Goal: Task Accomplishment & Management: Use online tool/utility

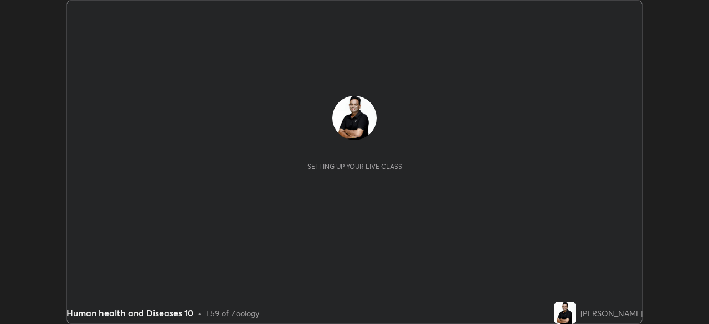
scroll to position [324, 709]
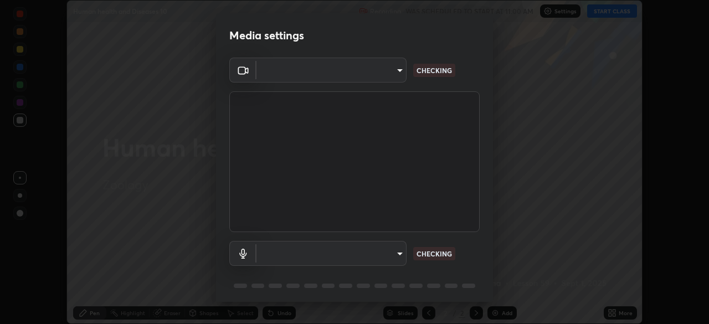
click at [397, 252] on body "Erase all Human health and Diseases 10 Recording WAS SCHEDULED TO START AT 11:0…" at bounding box center [354, 162] width 709 height 324
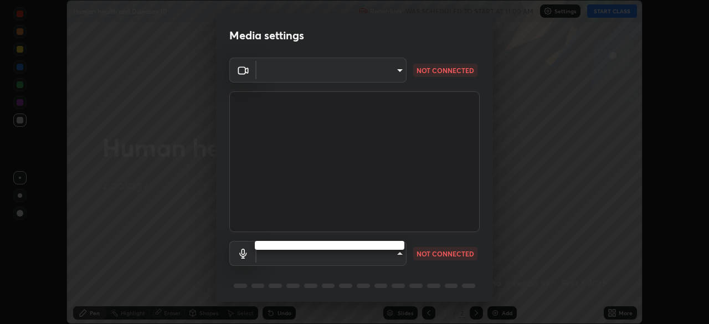
type input "495e9aafafa99ab02b2630cd73316b4ffac4e6b0a44c495734db4bb24564e739"
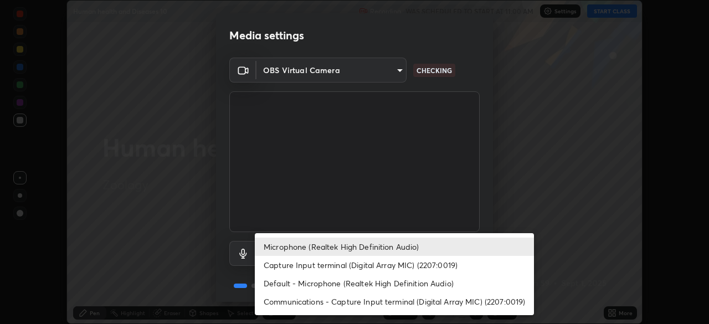
click at [387, 279] on li "Default - Microphone (Realtek High Definition Audio)" at bounding box center [394, 283] width 279 height 18
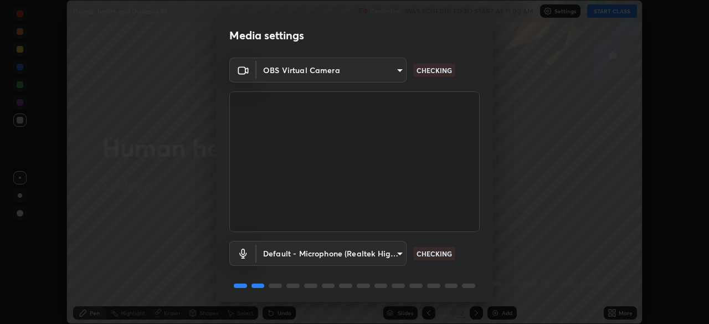
click at [394, 257] on body "Erase all Human health and Diseases 10 Recording WAS SCHEDULED TO START AT 11:0…" at bounding box center [354, 162] width 709 height 324
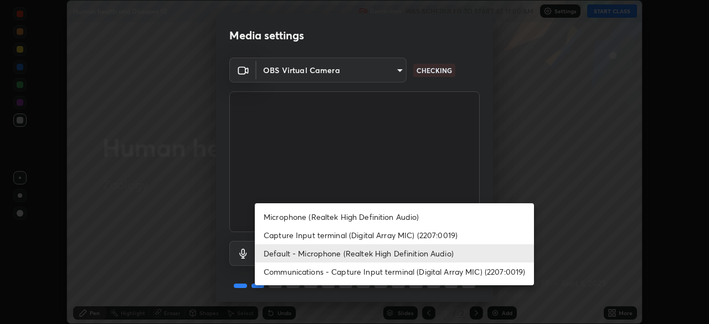
click at [393, 217] on li "Microphone (Realtek High Definition Audio)" at bounding box center [394, 217] width 279 height 18
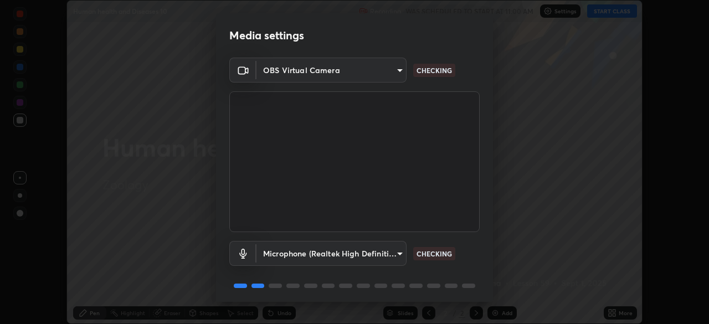
scroll to position [39, 0]
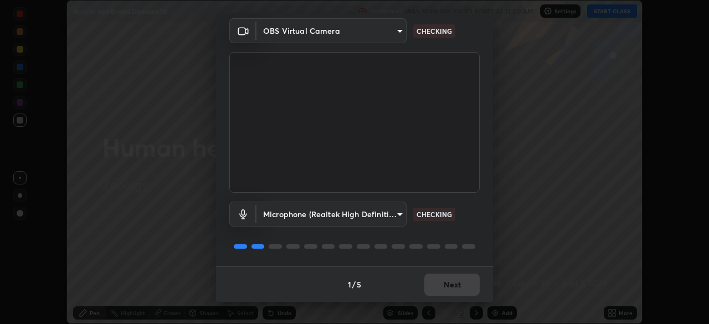
click at [397, 213] on body "Erase all Human health and Diseases 10 Recording WAS SCHEDULED TO START AT 11:0…" at bounding box center [354, 162] width 709 height 324
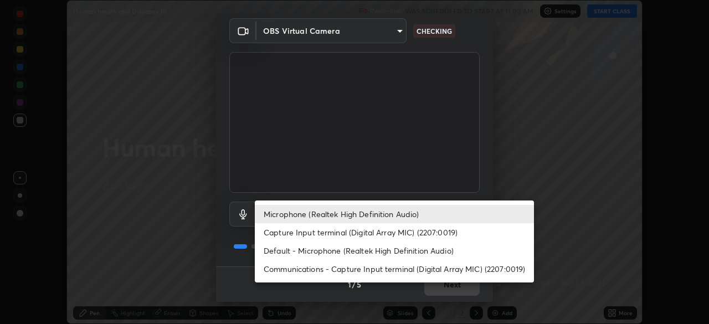
click at [367, 251] on li "Default - Microphone (Realtek High Definition Audio)" at bounding box center [394, 251] width 279 height 18
type input "default"
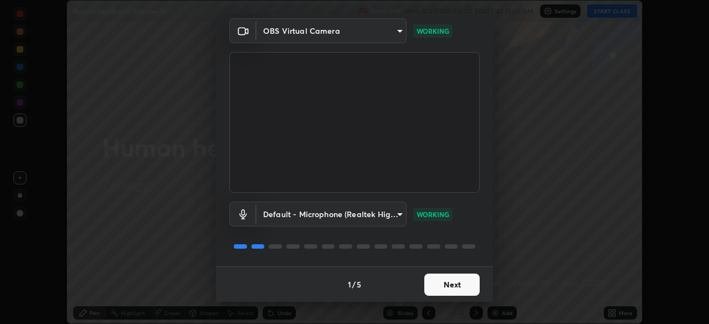
click at [457, 283] on button "Next" at bounding box center [451, 285] width 55 height 22
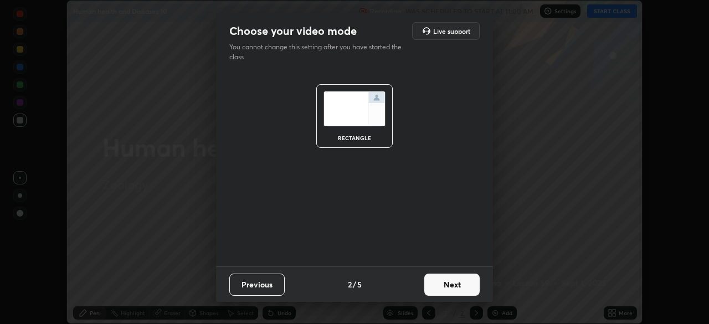
scroll to position [0, 0]
click at [458, 287] on button "Next" at bounding box center [451, 285] width 55 height 22
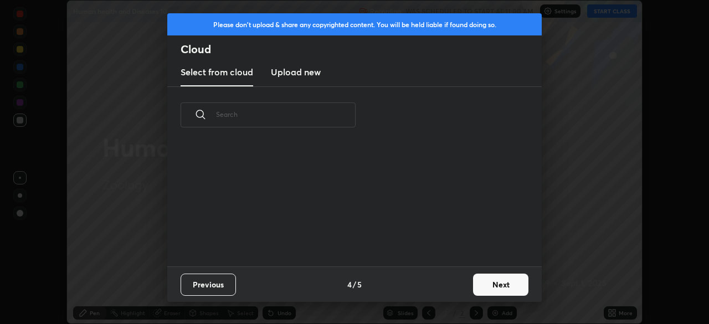
click at [488, 289] on button "Next" at bounding box center [500, 285] width 55 height 22
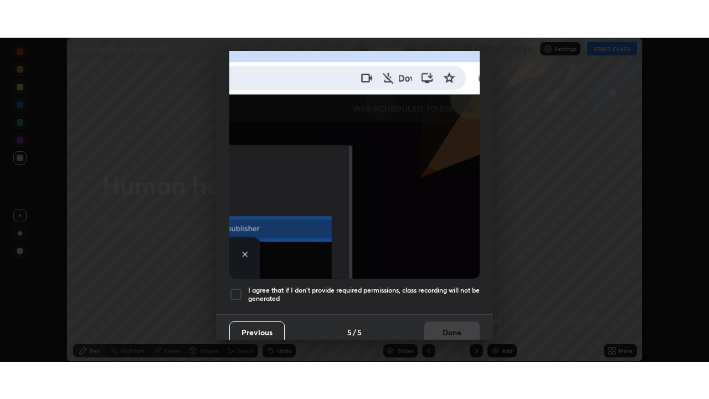
scroll to position [265, 0]
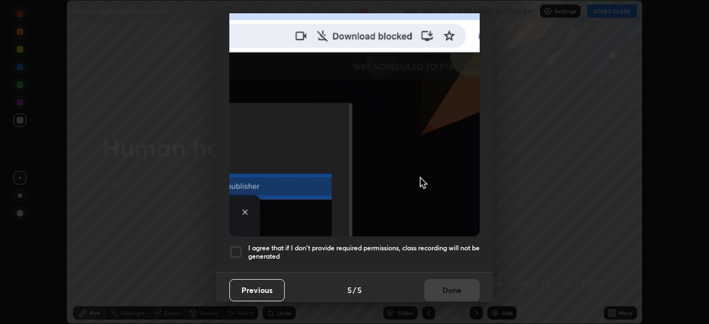
click at [237, 247] on div at bounding box center [235, 251] width 13 height 13
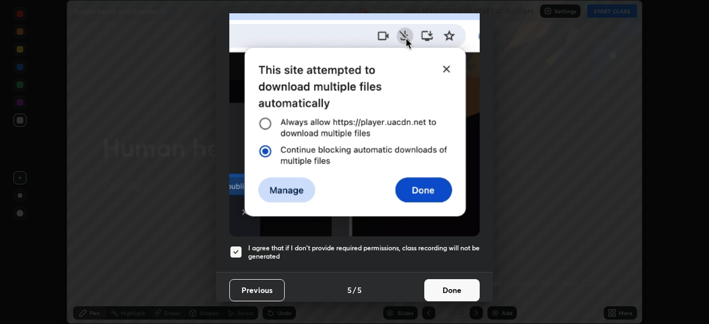
click at [457, 283] on button "Done" at bounding box center [451, 290] width 55 height 22
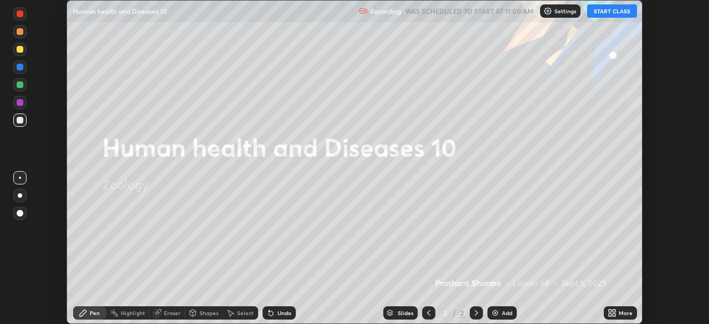
click at [609, 310] on icon at bounding box center [610, 311] width 3 height 3
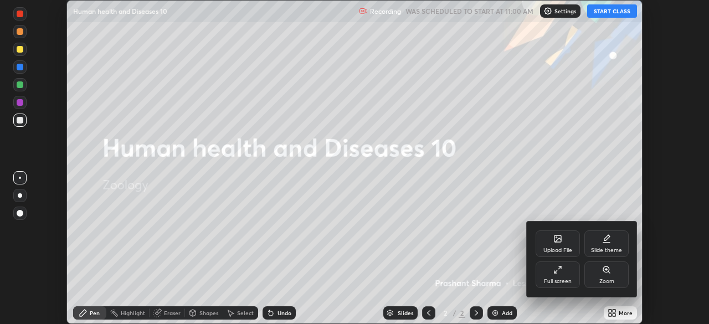
click at [602, 243] on div "Slide theme" at bounding box center [607, 243] width 44 height 27
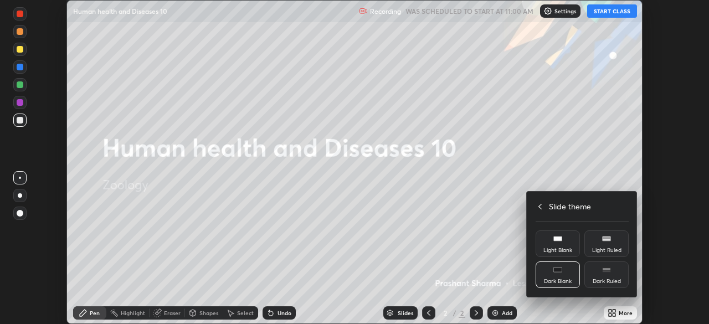
click at [559, 274] on icon at bounding box center [557, 269] width 9 height 9
click at [557, 208] on h4 "Slide theme" at bounding box center [570, 207] width 42 height 12
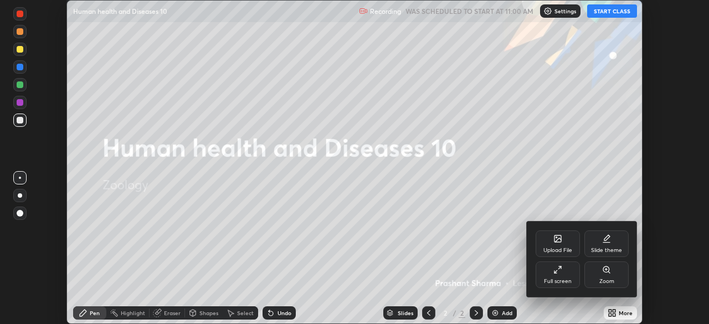
click at [559, 275] on div "Full screen" at bounding box center [558, 275] width 44 height 27
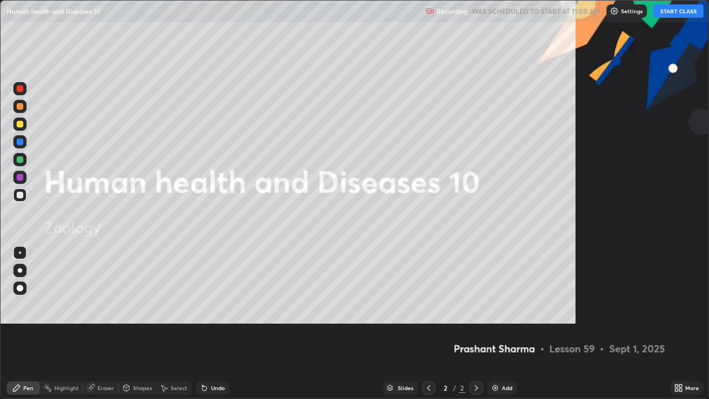
scroll to position [399, 709]
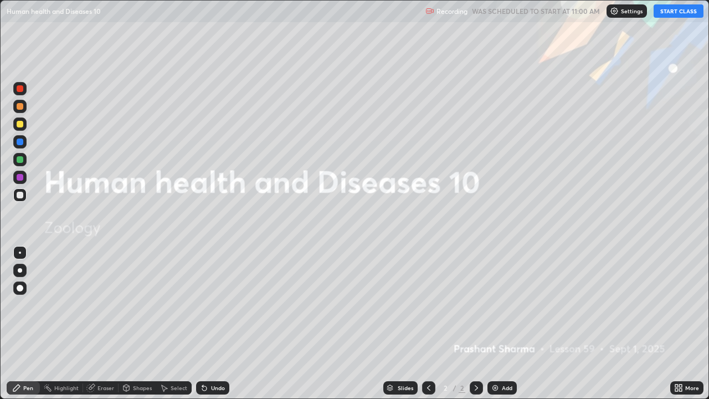
click at [506, 324] on div "Add" at bounding box center [507, 388] width 11 height 6
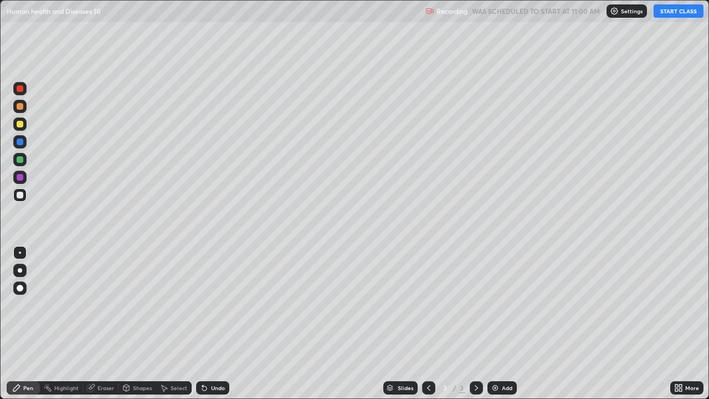
click at [675, 12] on button "START CLASS" at bounding box center [679, 10] width 50 height 13
click at [22, 197] on div at bounding box center [20, 195] width 7 height 7
click at [216, 324] on div "Undo" at bounding box center [218, 388] width 14 height 6
click at [214, 324] on div "Undo" at bounding box center [212, 387] width 33 height 13
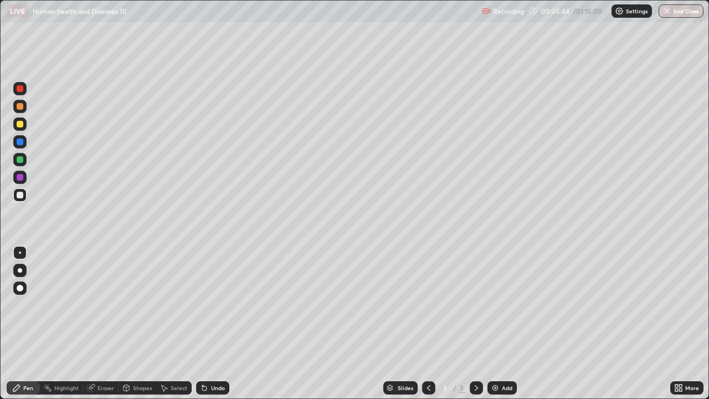
click at [213, 324] on div "Undo" at bounding box center [212, 387] width 33 height 13
click at [214, 324] on div "Undo" at bounding box center [212, 387] width 33 height 13
click at [213, 324] on div "Undo" at bounding box center [212, 387] width 33 height 13
click at [212, 324] on div "Undo" at bounding box center [212, 387] width 33 height 13
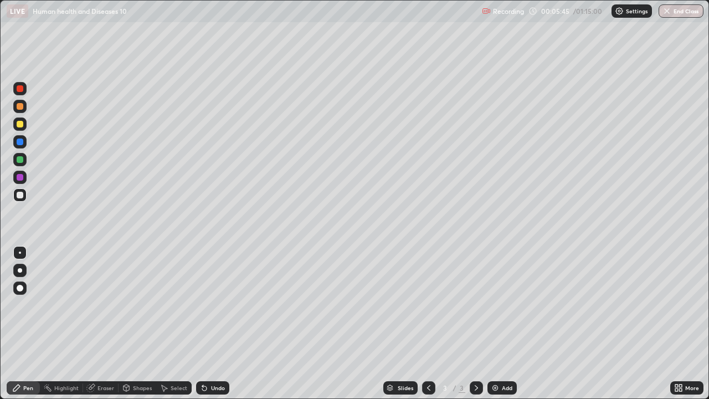
click at [212, 324] on div "Undo" at bounding box center [212, 387] width 33 height 13
click at [171, 324] on div "Select" at bounding box center [179, 388] width 17 height 6
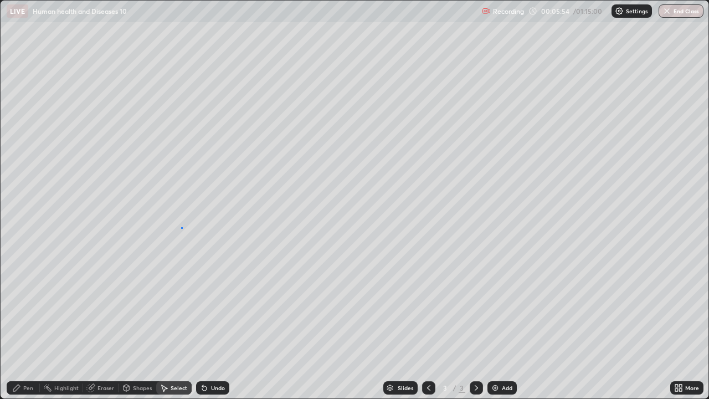
click at [182, 227] on div "0 ° Undo Copy Duplicate Duplicate to new slide Delete" at bounding box center [355, 200] width 708 height 398
click at [29, 324] on div "Pen" at bounding box center [23, 387] width 33 height 13
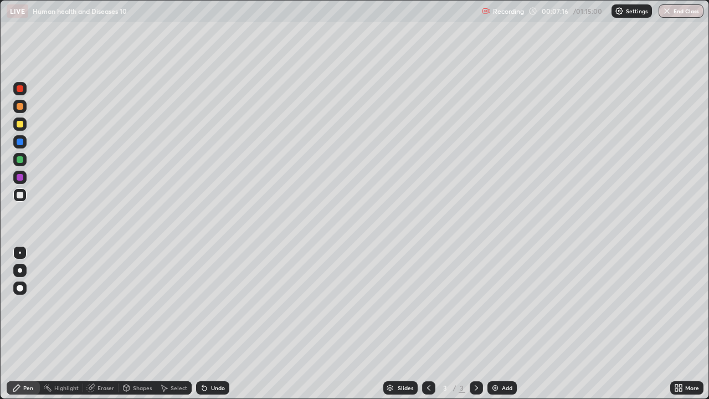
click at [496, 324] on div "Add" at bounding box center [502, 387] width 29 height 13
click at [106, 324] on div "Eraser" at bounding box center [100, 387] width 35 height 13
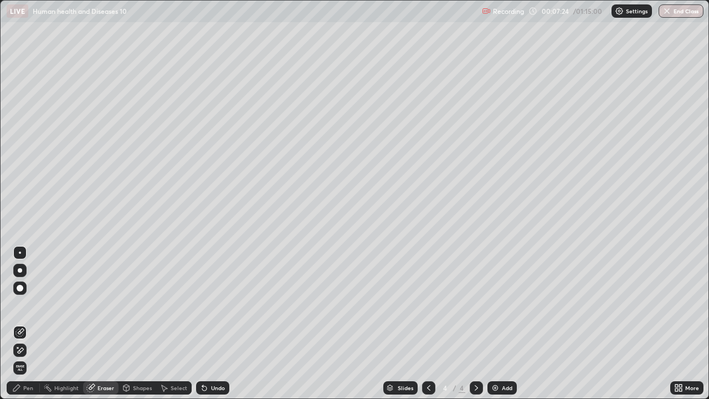
click at [29, 324] on div "Pen" at bounding box center [28, 388] width 10 height 6
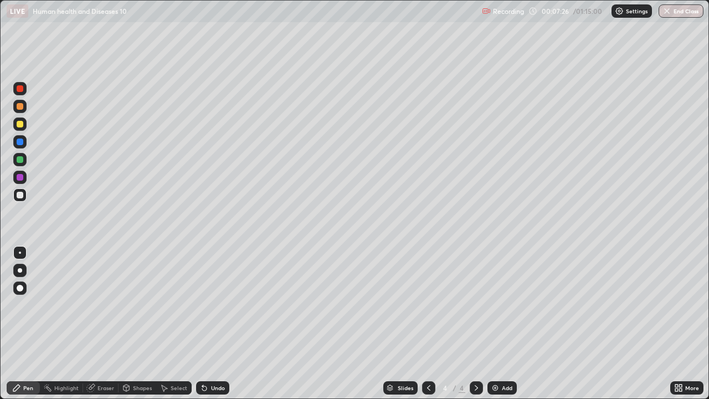
click at [216, 324] on div "Undo" at bounding box center [218, 388] width 14 height 6
click at [136, 324] on div "Shapes" at bounding box center [142, 388] width 19 height 6
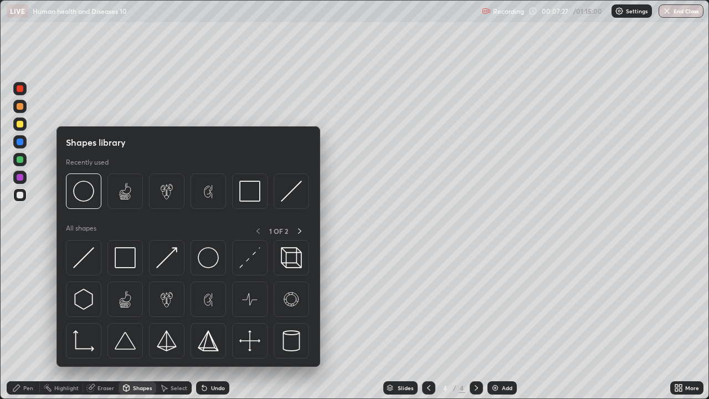
click at [101, 324] on div "Eraser" at bounding box center [106, 388] width 17 height 6
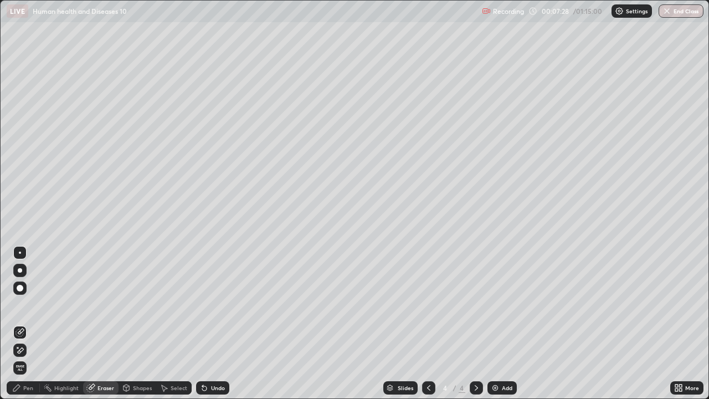
click at [25, 324] on div "Pen" at bounding box center [23, 387] width 33 height 13
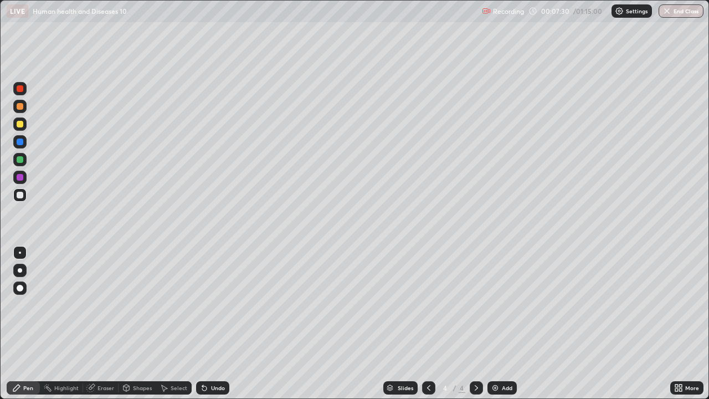
click at [21, 125] on div at bounding box center [20, 124] width 7 height 7
click at [21, 161] on div at bounding box center [20, 159] width 7 height 7
click at [424, 324] on div at bounding box center [428, 387] width 13 height 13
click at [217, 324] on div "Undo" at bounding box center [218, 388] width 14 height 6
click at [476, 324] on icon at bounding box center [476, 387] width 9 height 9
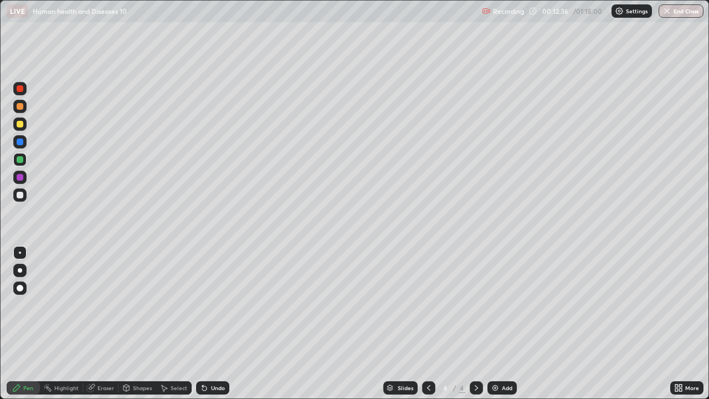
click at [19, 177] on div at bounding box center [20, 177] width 7 height 7
click at [20, 284] on div at bounding box center [19, 287] width 13 height 13
click at [20, 124] on div at bounding box center [20, 124] width 7 height 7
click at [15, 249] on div at bounding box center [19, 252] width 13 height 13
click at [428, 324] on icon at bounding box center [428, 387] width 9 height 9
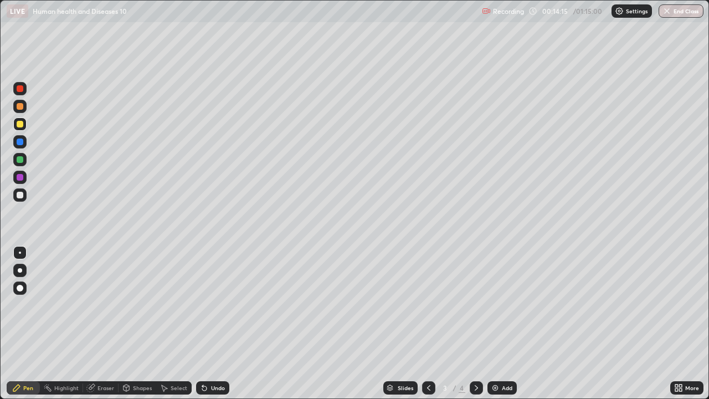
click at [216, 324] on div "Undo" at bounding box center [218, 388] width 14 height 6
click at [214, 324] on div "Undo" at bounding box center [218, 388] width 14 height 6
click at [216, 324] on div "Undo" at bounding box center [212, 387] width 33 height 13
click at [219, 324] on div "Undo" at bounding box center [212, 387] width 33 height 13
click at [475, 324] on icon at bounding box center [476, 388] width 3 height 6
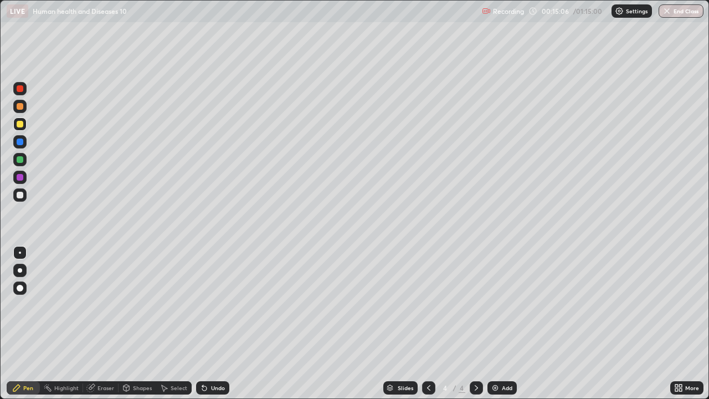
click at [22, 180] on div at bounding box center [20, 177] width 7 height 7
click at [24, 287] on div at bounding box center [19, 287] width 13 height 13
click at [427, 324] on icon at bounding box center [428, 387] width 9 height 9
click at [473, 324] on div at bounding box center [476, 388] width 13 height 22
click at [428, 324] on icon at bounding box center [428, 387] width 9 height 9
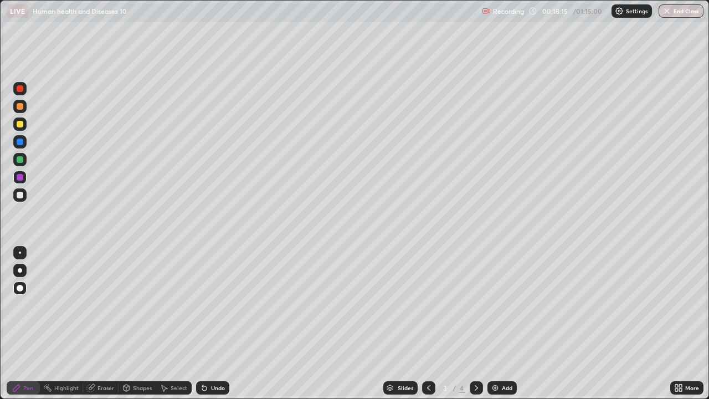
click at [475, 324] on icon at bounding box center [476, 388] width 3 height 6
click at [502, 324] on div "Add" at bounding box center [502, 387] width 29 height 13
click at [20, 192] on div at bounding box center [20, 195] width 7 height 7
click at [20, 253] on div at bounding box center [20, 253] width 2 height 2
click at [19, 109] on div at bounding box center [20, 106] width 7 height 7
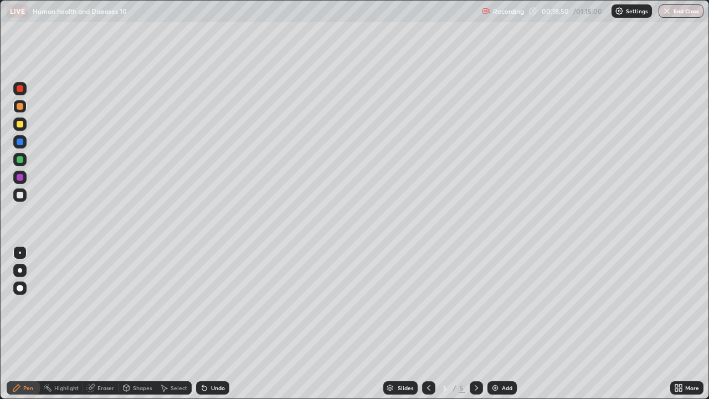
click at [14, 89] on div at bounding box center [19, 88] width 13 height 13
click at [500, 324] on div "Add" at bounding box center [502, 387] width 29 height 13
click at [23, 161] on div at bounding box center [20, 159] width 7 height 7
click at [19, 289] on div at bounding box center [20, 288] width 7 height 7
click at [19, 195] on div at bounding box center [20, 195] width 7 height 7
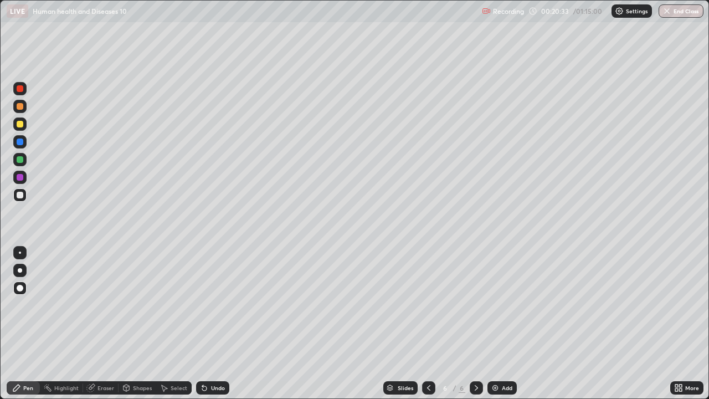
click at [22, 159] on div at bounding box center [20, 159] width 7 height 7
click at [423, 324] on div at bounding box center [428, 387] width 13 height 13
click at [20, 193] on div at bounding box center [20, 195] width 7 height 7
click at [20, 253] on div at bounding box center [20, 253] width 2 height 2
click at [22, 121] on div at bounding box center [20, 124] width 7 height 7
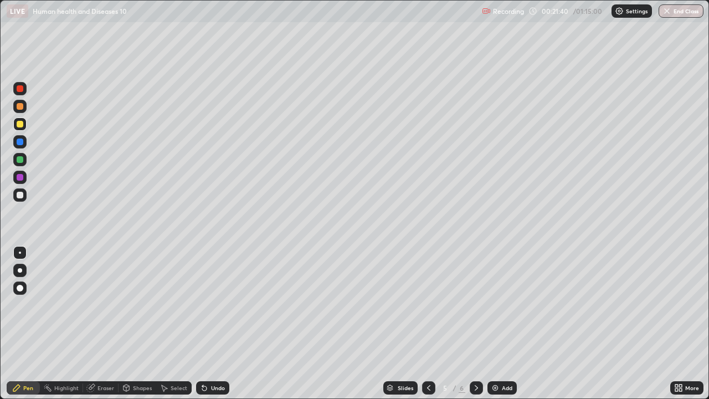
click at [211, 324] on div "Undo" at bounding box center [218, 388] width 14 height 6
click at [215, 324] on div "Undo" at bounding box center [218, 388] width 14 height 6
click at [20, 159] on div at bounding box center [20, 159] width 7 height 7
click at [24, 145] on div at bounding box center [19, 141] width 13 height 13
click at [22, 160] on div at bounding box center [20, 159] width 7 height 7
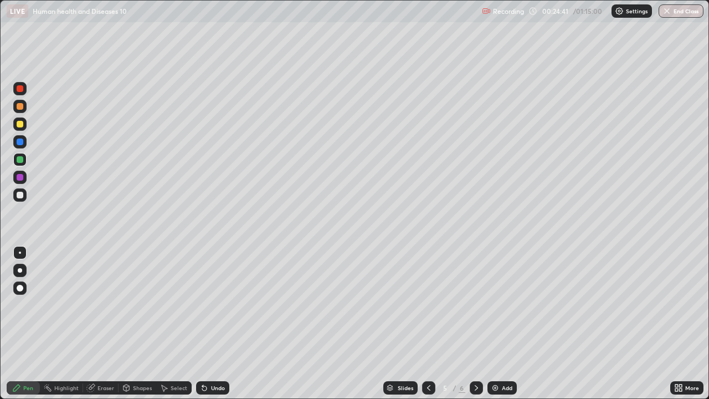
click at [424, 324] on icon at bounding box center [428, 387] width 9 height 9
click at [428, 324] on icon at bounding box center [428, 387] width 9 height 9
click at [475, 324] on icon at bounding box center [476, 387] width 9 height 9
click at [474, 324] on icon at bounding box center [476, 387] width 9 height 9
click at [475, 324] on icon at bounding box center [476, 387] width 9 height 9
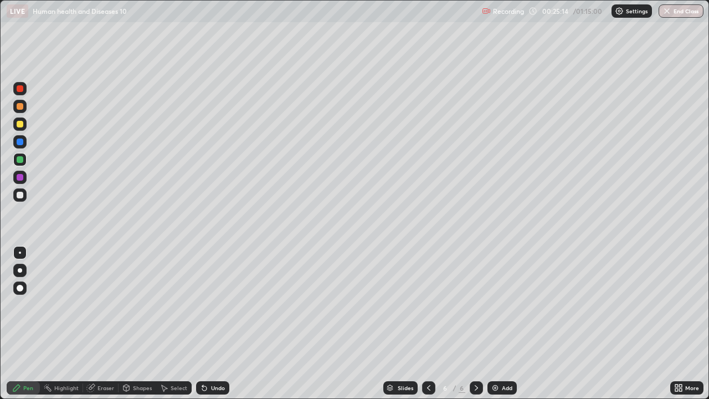
click at [502, 324] on div "Add" at bounding box center [502, 387] width 29 height 13
click at [19, 194] on div at bounding box center [20, 195] width 7 height 7
click at [18, 161] on div at bounding box center [20, 159] width 7 height 7
click at [505, 324] on div "Add" at bounding box center [507, 388] width 11 height 6
click at [428, 324] on icon at bounding box center [428, 388] width 3 height 6
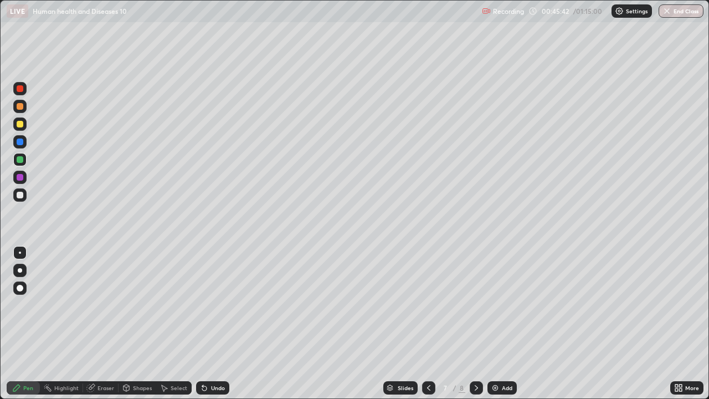
click at [428, 324] on icon at bounding box center [428, 387] width 9 height 9
click at [424, 324] on icon at bounding box center [428, 387] width 9 height 9
click at [422, 324] on div at bounding box center [428, 387] width 13 height 13
click at [414, 324] on div "Slides" at bounding box center [400, 387] width 34 height 13
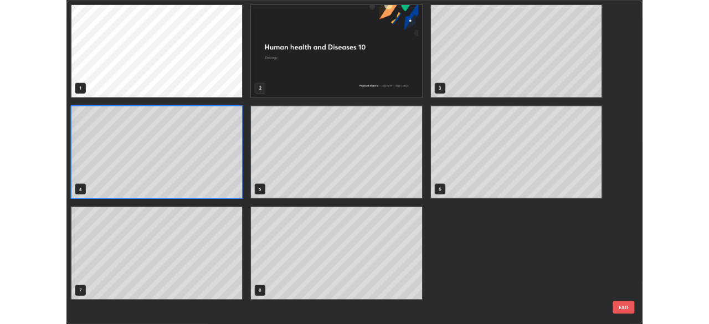
scroll to position [394, 703]
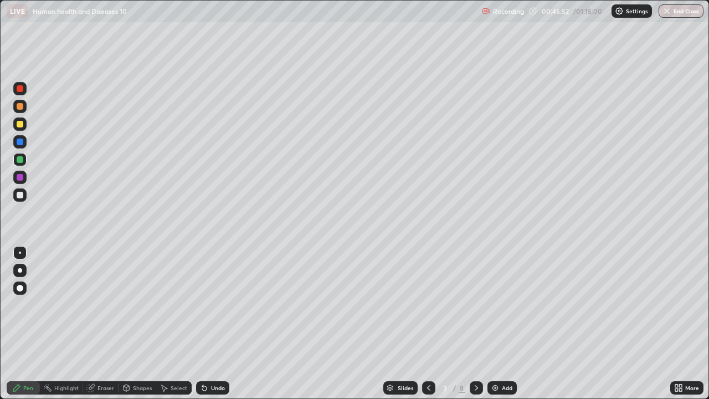
click at [22, 197] on div at bounding box center [20, 195] width 7 height 7
click at [216, 324] on div "Undo" at bounding box center [218, 388] width 14 height 6
click at [475, 324] on icon at bounding box center [476, 387] width 9 height 9
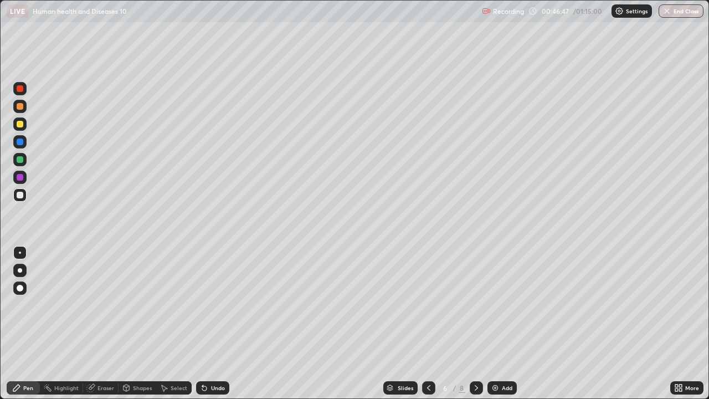
click at [475, 324] on icon at bounding box center [476, 387] width 9 height 9
click at [476, 324] on icon at bounding box center [476, 387] width 9 height 9
click at [500, 324] on div "Add" at bounding box center [502, 387] width 29 height 13
click at [427, 324] on icon at bounding box center [428, 387] width 9 height 9
click at [213, 324] on div "Undo" at bounding box center [218, 388] width 14 height 6
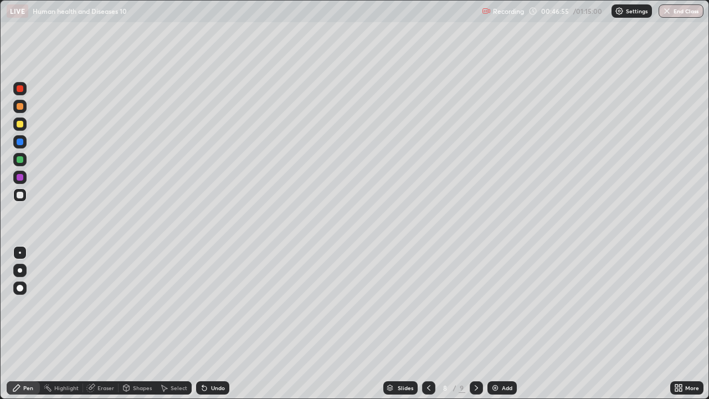
click at [211, 324] on div "Undo" at bounding box center [218, 388] width 14 height 6
click at [214, 324] on div "Undo" at bounding box center [218, 388] width 14 height 6
click at [22, 105] on div at bounding box center [20, 106] width 7 height 7
click at [20, 195] on div at bounding box center [20, 195] width 7 height 7
click at [19, 106] on div at bounding box center [20, 106] width 7 height 7
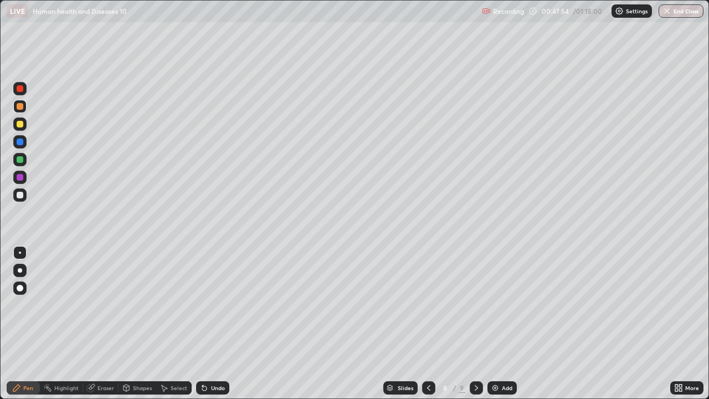
click at [171, 324] on div "Select" at bounding box center [179, 388] width 17 height 6
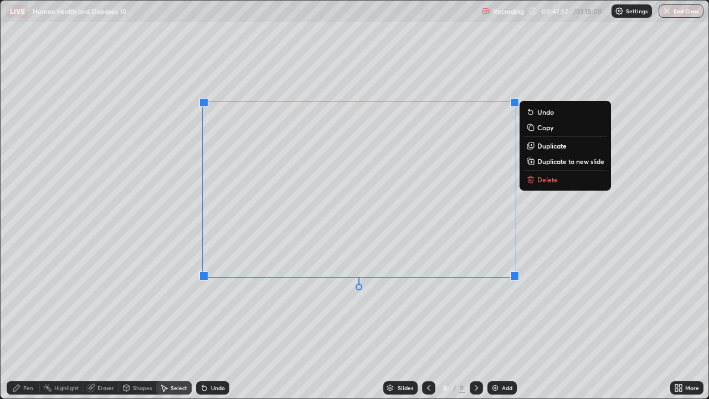
click at [228, 324] on div "0 ° Undo Copy Duplicate Duplicate to new slide Delete" at bounding box center [355, 200] width 708 height 398
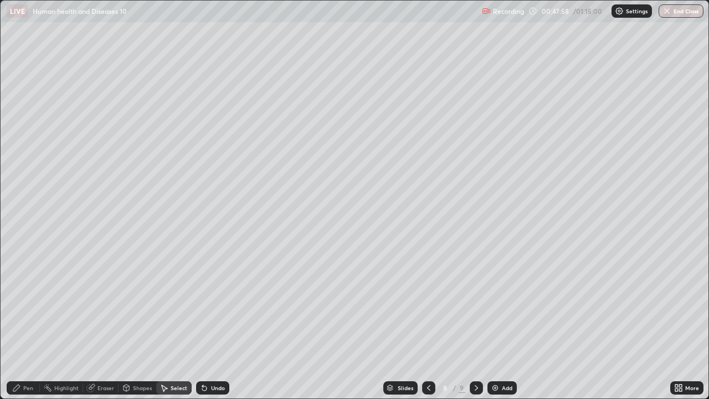
click at [27, 324] on div "Pen" at bounding box center [23, 387] width 33 height 13
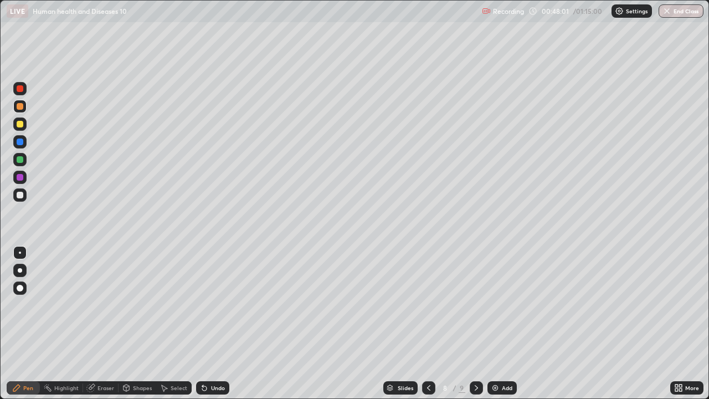
click at [20, 107] on div at bounding box center [20, 106] width 7 height 7
click at [19, 161] on div at bounding box center [20, 159] width 7 height 7
click at [24, 105] on div at bounding box center [19, 106] width 13 height 13
click at [100, 324] on div "Eraser" at bounding box center [106, 388] width 17 height 6
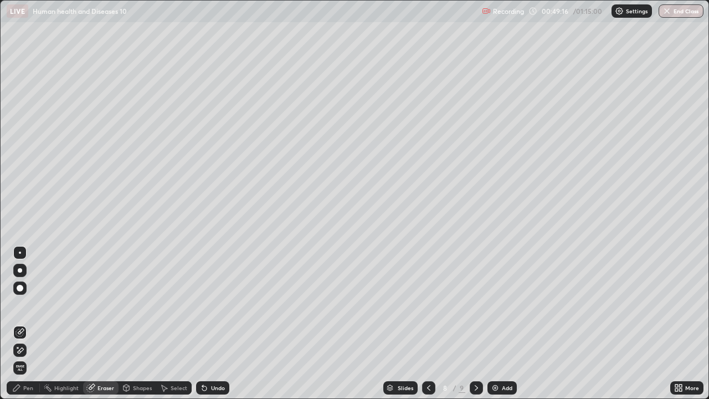
click at [34, 324] on div "Pen" at bounding box center [23, 387] width 33 height 13
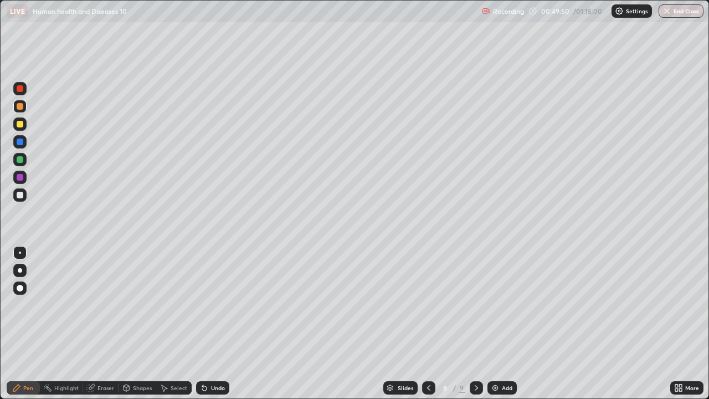
click at [19, 193] on div at bounding box center [20, 195] width 7 height 7
click at [20, 109] on div at bounding box center [20, 106] width 7 height 7
click at [23, 193] on div at bounding box center [19, 194] width 13 height 13
click at [17, 195] on div at bounding box center [20, 195] width 7 height 7
click at [20, 178] on div at bounding box center [20, 177] width 7 height 7
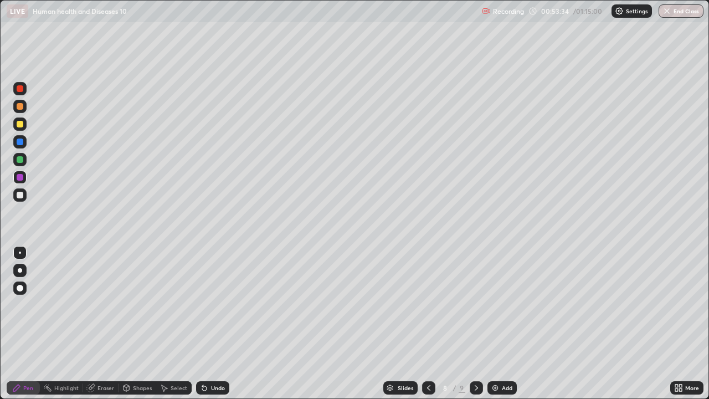
click at [25, 287] on div at bounding box center [19, 287] width 13 height 13
click at [214, 324] on div "Undo" at bounding box center [218, 388] width 14 height 6
click at [213, 324] on div "Undo" at bounding box center [218, 388] width 14 height 6
click at [212, 324] on div "Undo" at bounding box center [218, 388] width 14 height 6
click at [211, 324] on div "Undo" at bounding box center [212, 387] width 33 height 13
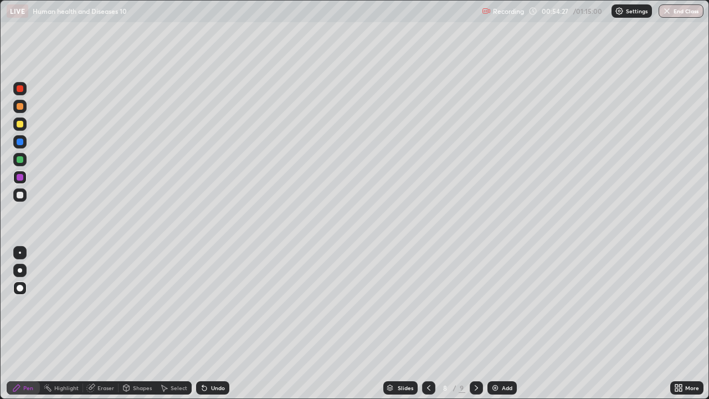
click at [212, 324] on div "Undo" at bounding box center [212, 387] width 33 height 13
click at [211, 324] on div "Undo" at bounding box center [218, 388] width 14 height 6
click at [208, 324] on div "Undo" at bounding box center [212, 387] width 33 height 13
click at [207, 324] on div "Undo" at bounding box center [212, 387] width 33 height 13
click at [206, 324] on div "Undo" at bounding box center [212, 387] width 33 height 13
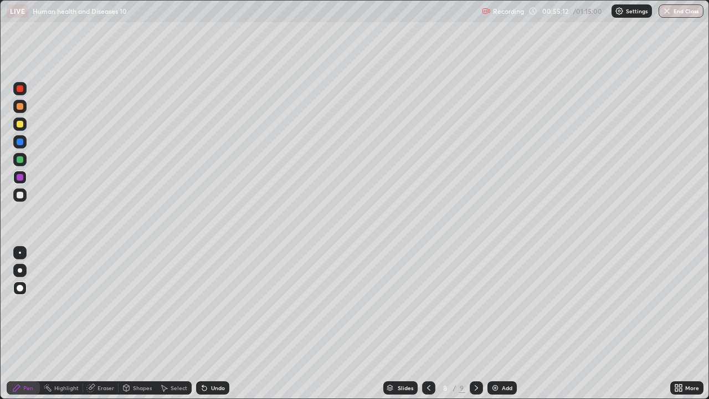
click at [202, 324] on icon at bounding box center [202, 385] width 1 height 1
click at [474, 324] on icon at bounding box center [476, 387] width 9 height 9
click at [20, 253] on div at bounding box center [20, 253] width 2 height 2
click at [19, 157] on div at bounding box center [20, 159] width 7 height 7
click at [20, 253] on div at bounding box center [20, 253] width 2 height 2
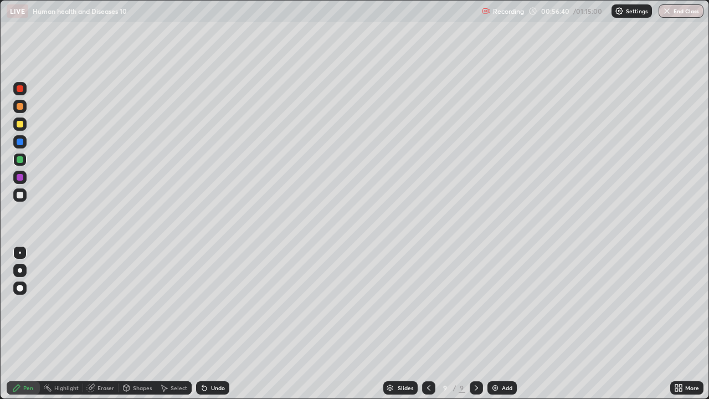
click at [20, 127] on div at bounding box center [20, 124] width 7 height 7
click at [19, 160] on div at bounding box center [20, 159] width 7 height 7
click at [18, 175] on div at bounding box center [20, 177] width 7 height 7
click at [680, 324] on icon at bounding box center [680, 386] width 3 height 3
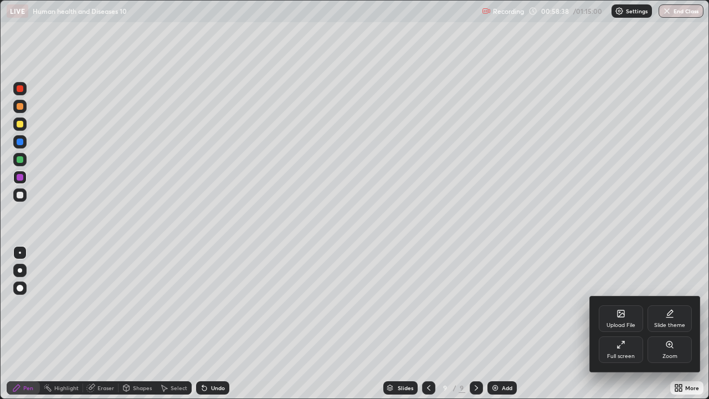
click at [623, 324] on icon at bounding box center [623, 342] width 3 height 3
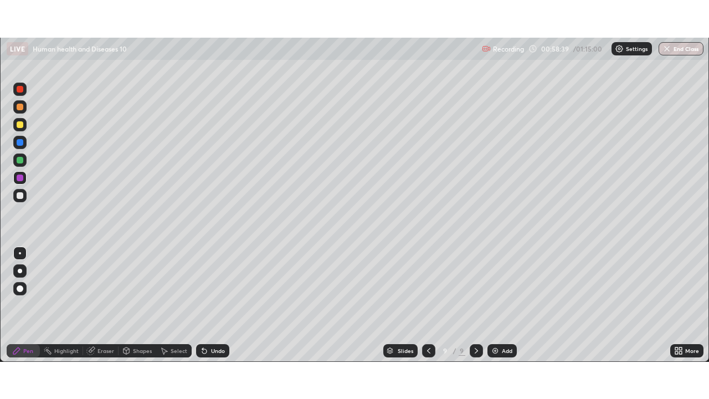
scroll to position [55081, 54696]
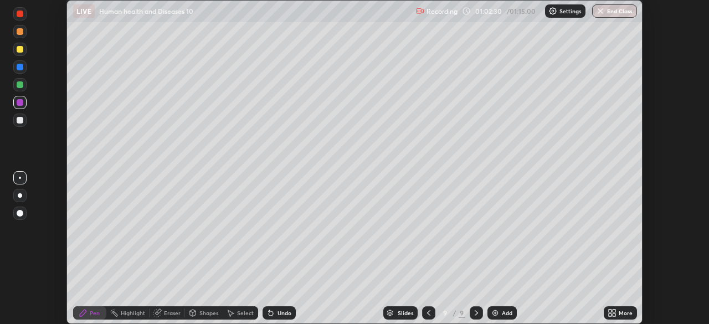
click at [615, 312] on icon at bounding box center [614, 311] width 3 height 3
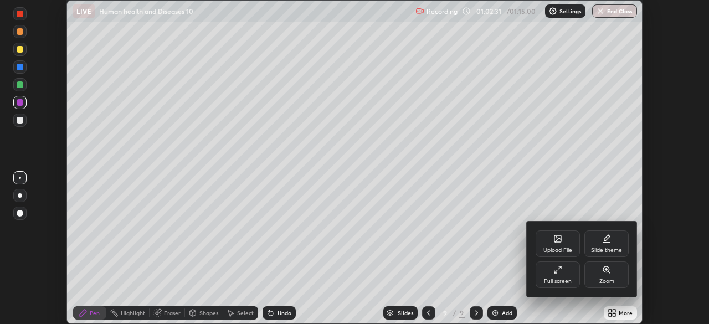
click at [555, 269] on icon at bounding box center [557, 269] width 9 height 9
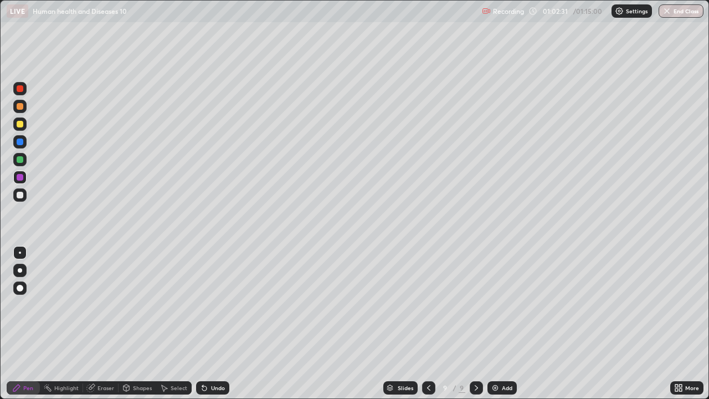
scroll to position [399, 709]
click at [428, 324] on icon at bounding box center [428, 387] width 9 height 9
click at [428, 324] on icon at bounding box center [428, 388] width 3 height 6
click at [470, 324] on div at bounding box center [476, 387] width 13 height 13
click at [475, 324] on icon at bounding box center [476, 387] width 9 height 9
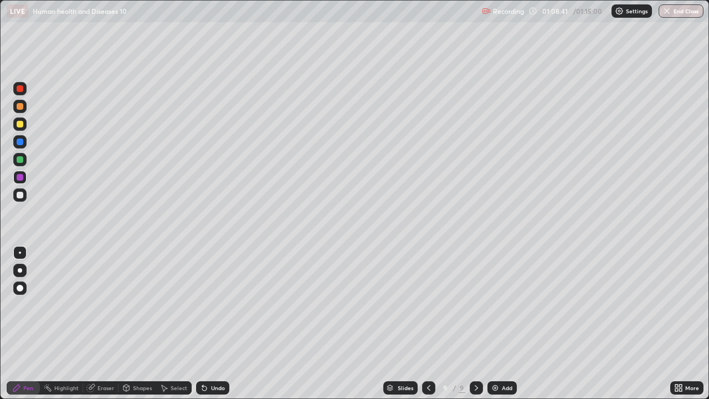
click at [680, 17] on button "End Class" at bounding box center [681, 10] width 45 height 13
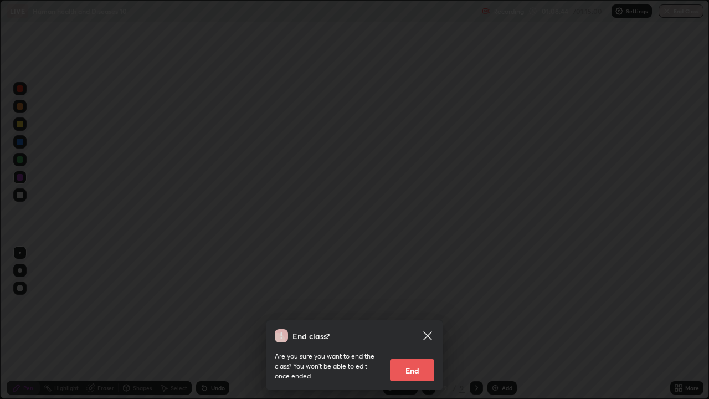
click at [417, 324] on button "End" at bounding box center [412, 370] width 44 height 22
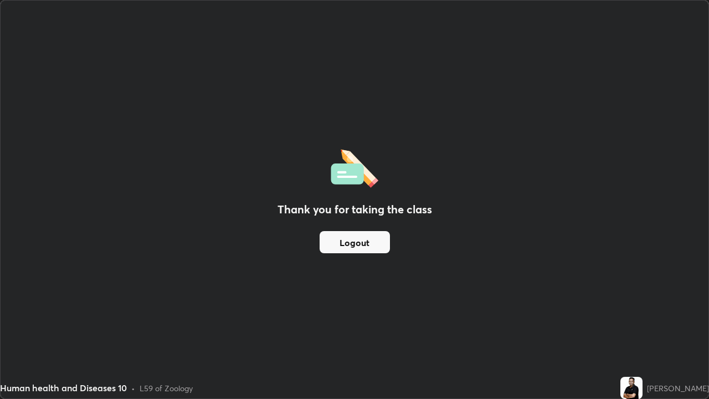
click at [359, 252] on button "Logout" at bounding box center [355, 242] width 70 height 22
click at [350, 238] on button "Logout" at bounding box center [355, 242] width 70 height 22
click at [356, 244] on button "Logout" at bounding box center [355, 242] width 70 height 22
